Goal: Task Accomplishment & Management: Use online tool/utility

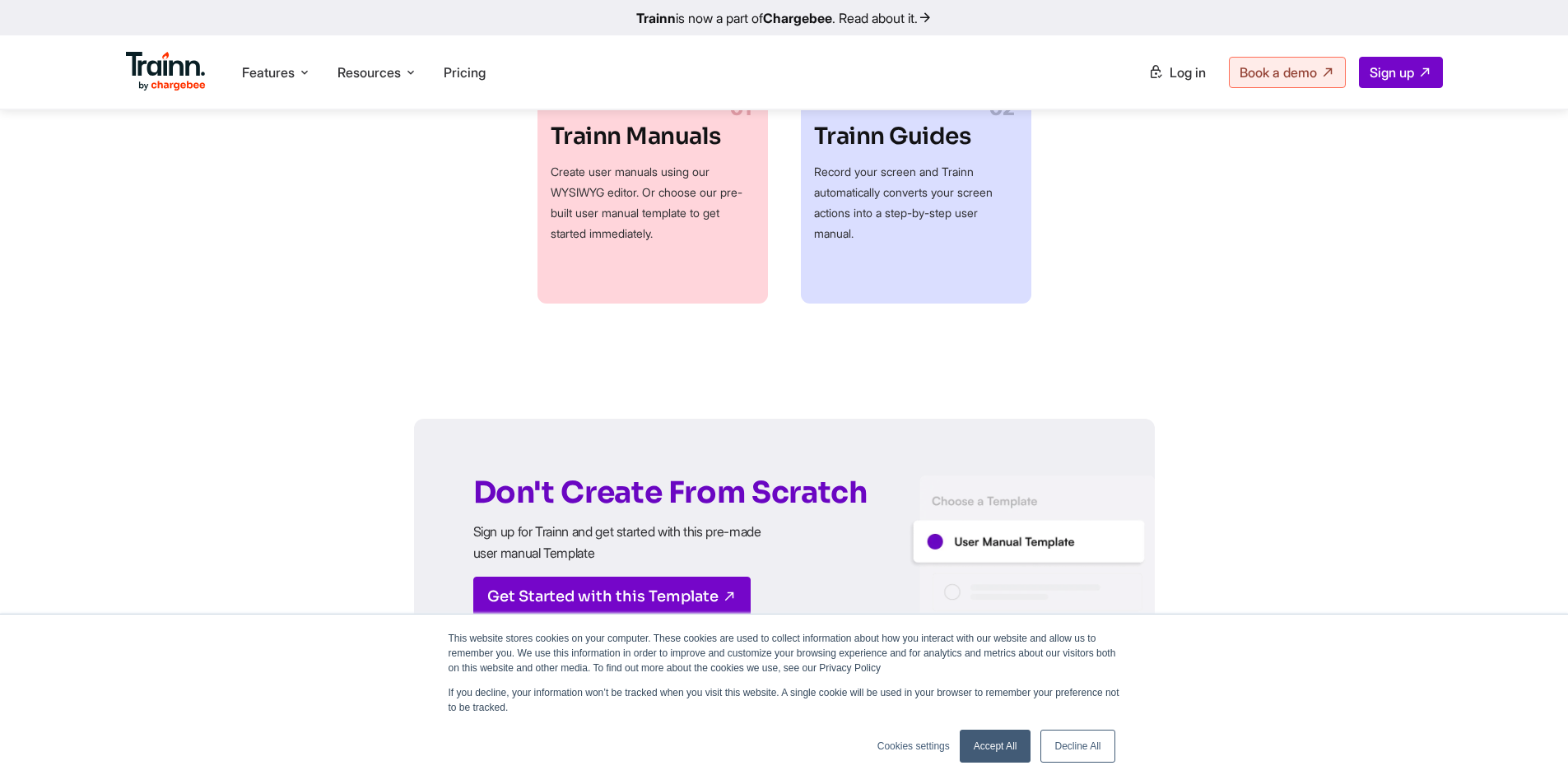
scroll to position [1070, 0]
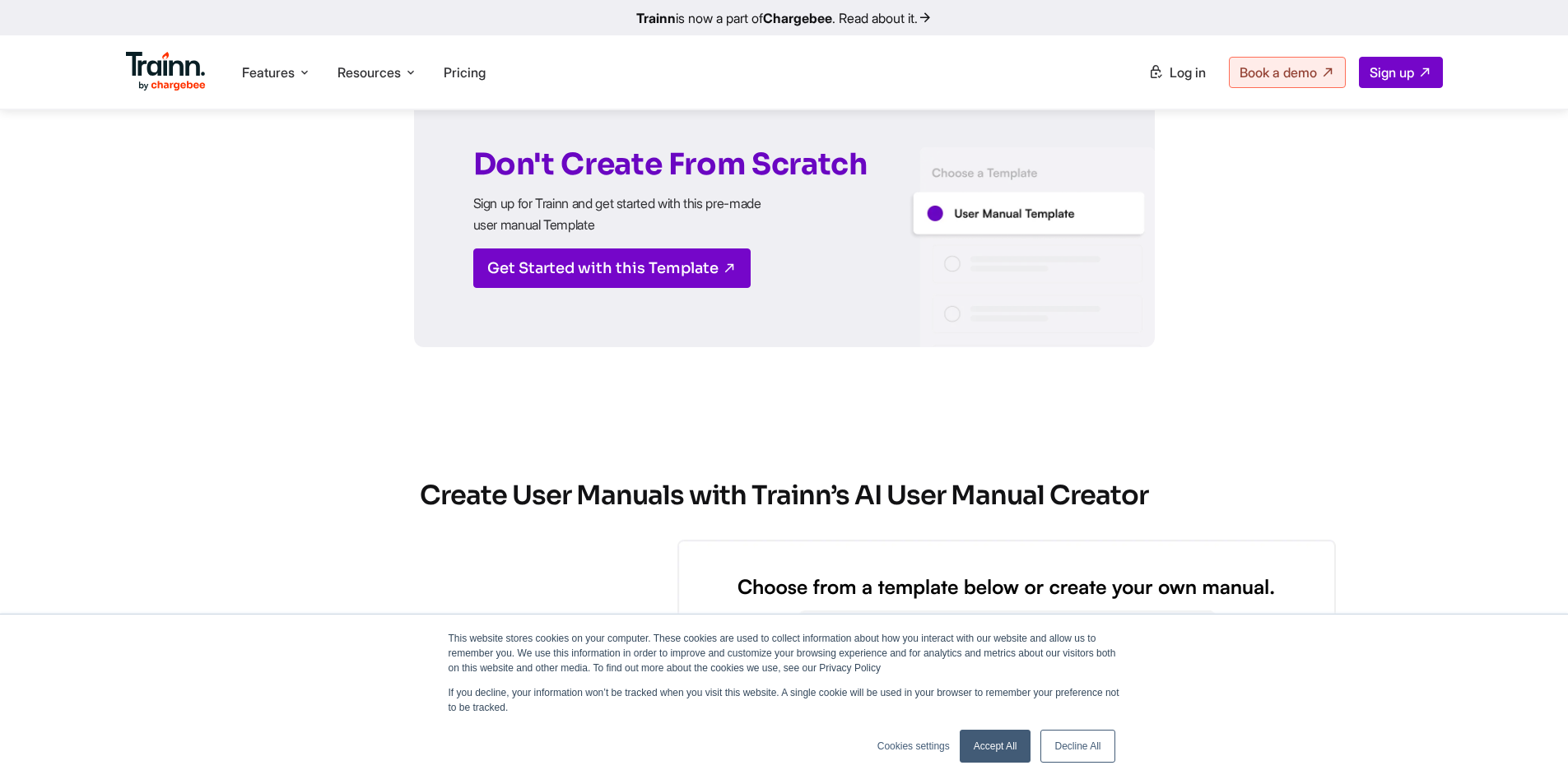
click at [758, 167] on h3 "Don't Create From Scratch Sign up for Trainn and get started with this pre-made…" at bounding box center [670, 192] width 394 height 86
click at [828, 177] on h3 "Don't Create From Scratch Sign up for Trainn and get started with this pre-made…" at bounding box center [670, 192] width 394 height 86
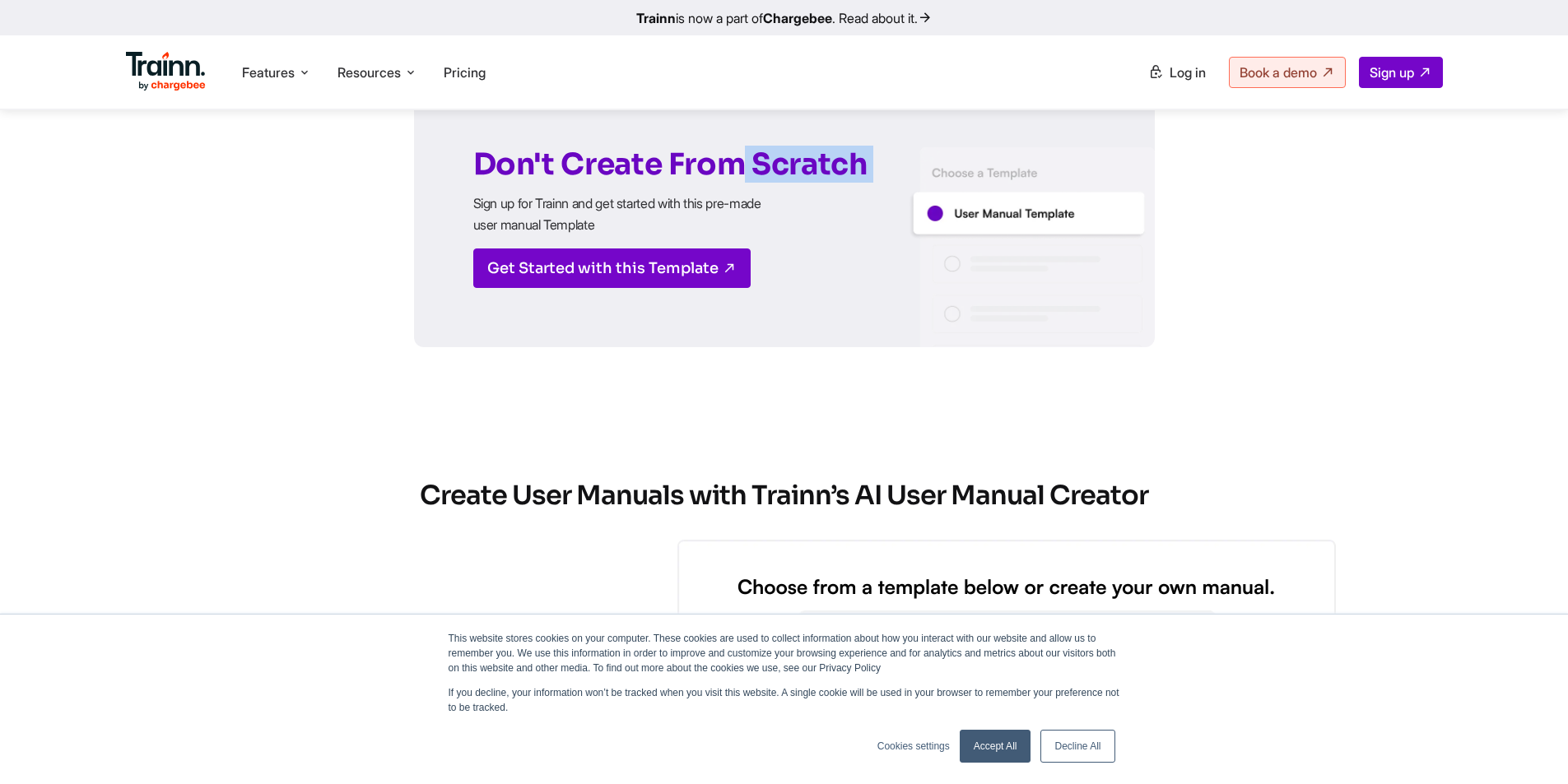
click at [828, 177] on h3 "Don't Create From Scratch Sign up for Trainn and get started with this pre-made…" at bounding box center [670, 192] width 394 height 86
click at [790, 208] on h3 "Don't Create From Scratch Sign up for Trainn and get started with this pre-made…" at bounding box center [670, 192] width 394 height 86
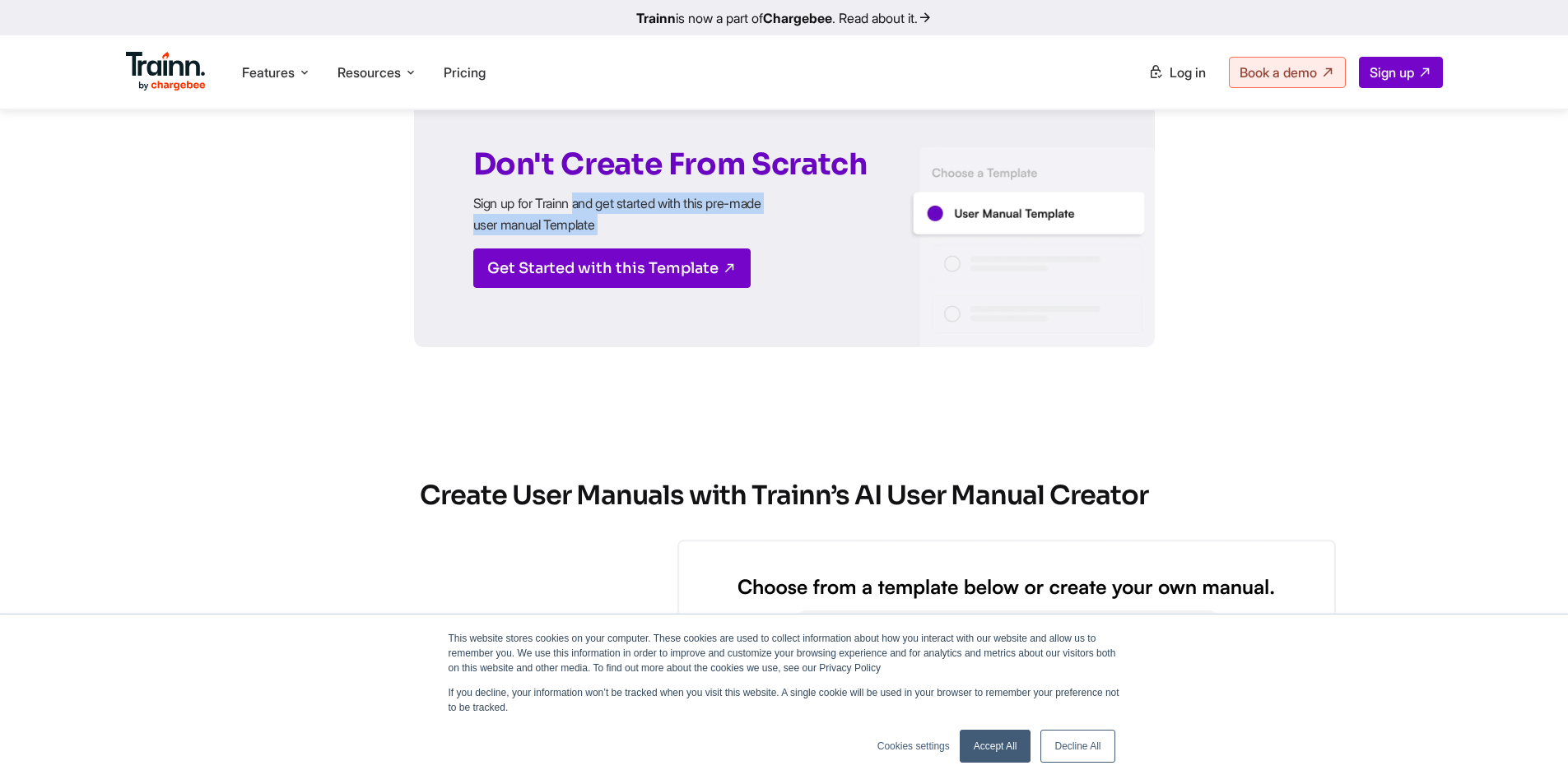
click at [790, 208] on h3 "Don't Create From Scratch Sign up for Trainn and get started with this pre-made…" at bounding box center [670, 192] width 394 height 86
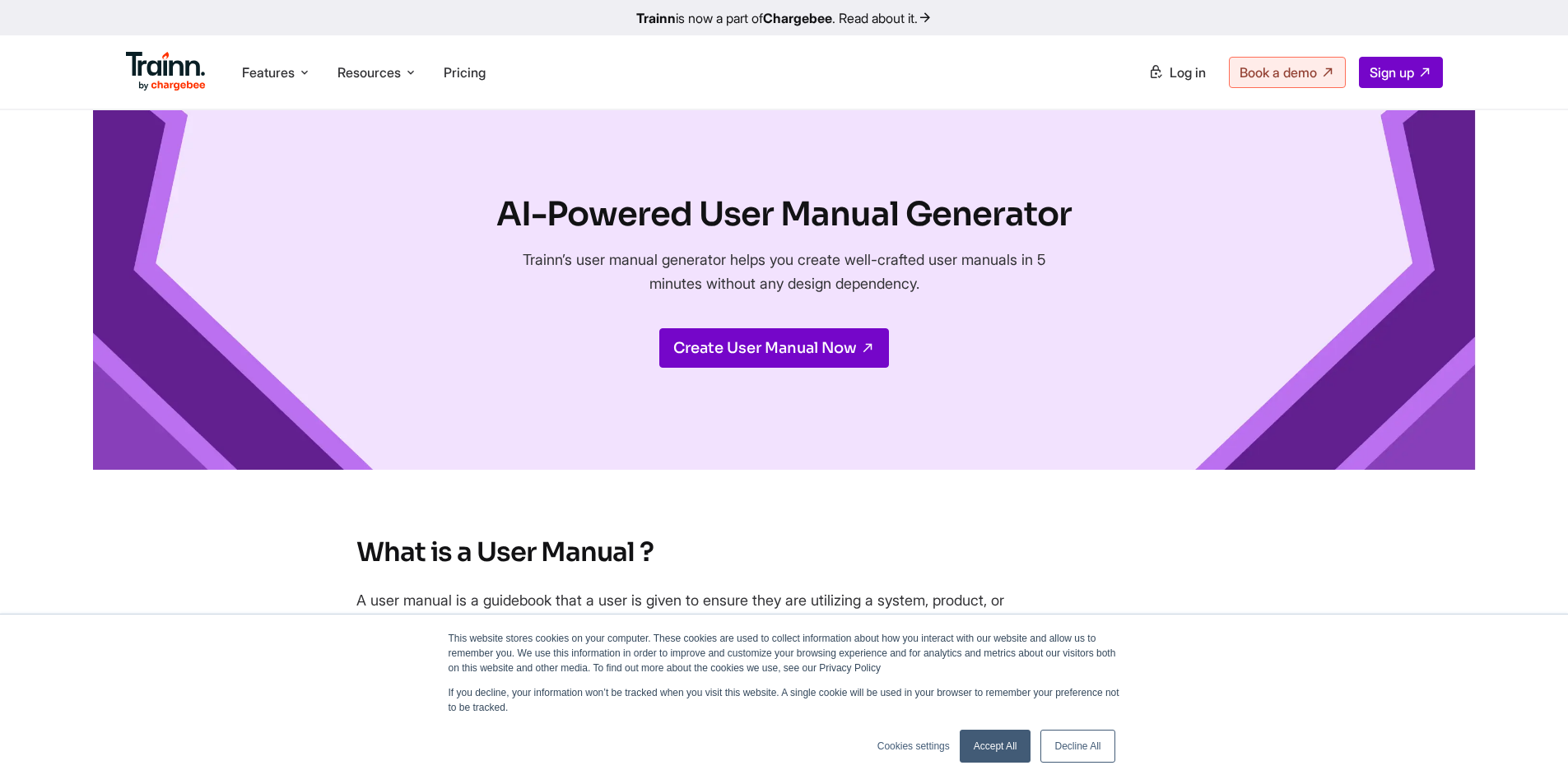
scroll to position [0, 0]
click at [790, 340] on link "Create User Manual Now" at bounding box center [775, 348] width 230 height 39
